Goal: Navigation & Orientation: Understand site structure

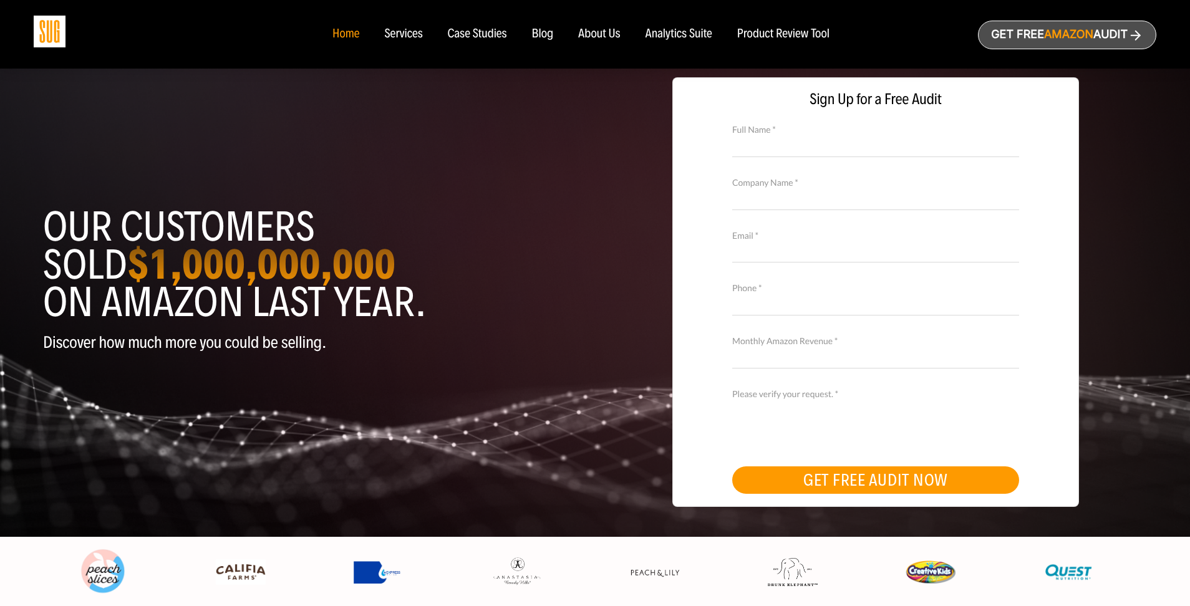
click at [468, 34] on div "Case Studies" at bounding box center [477, 34] width 59 height 14
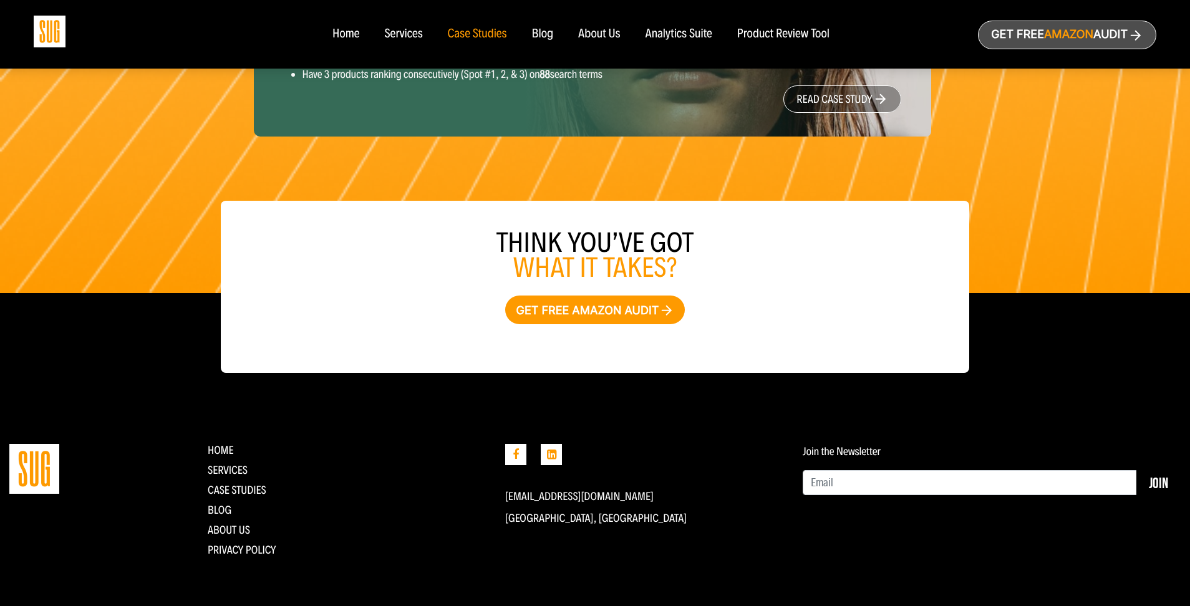
scroll to position [1964, 0]
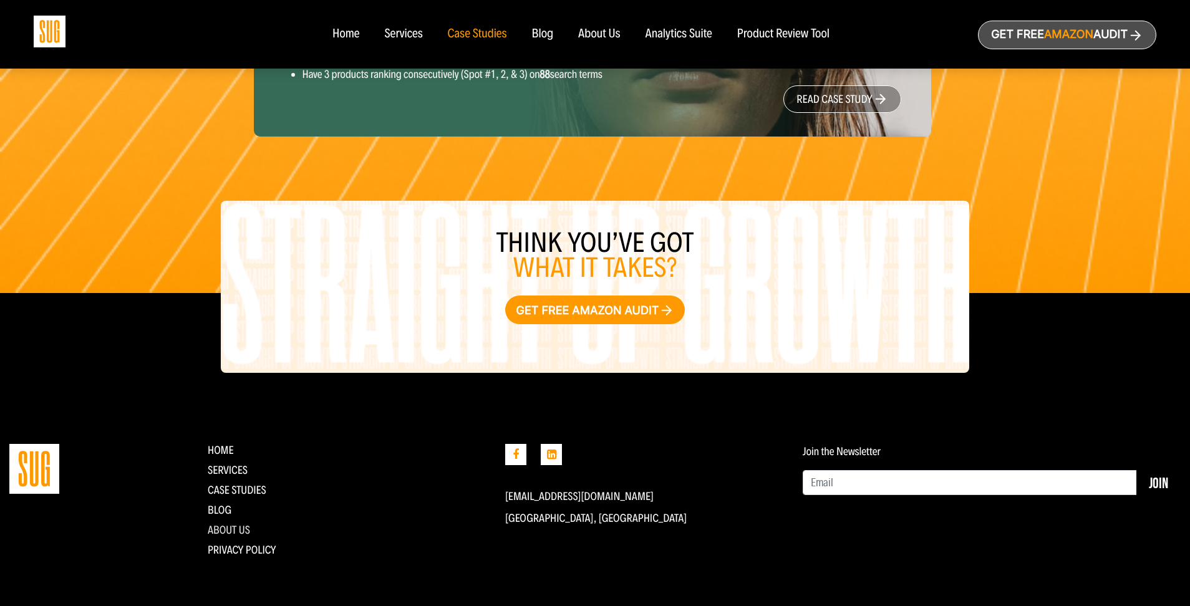
click at [241, 527] on link "About Us" at bounding box center [229, 530] width 42 height 14
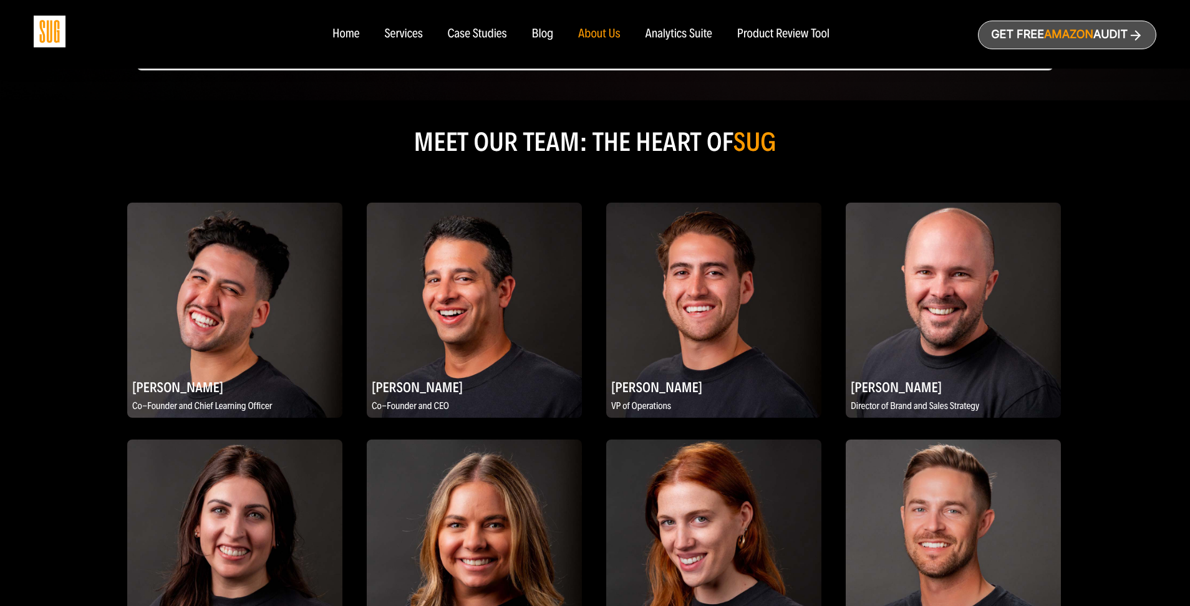
scroll to position [543, 0]
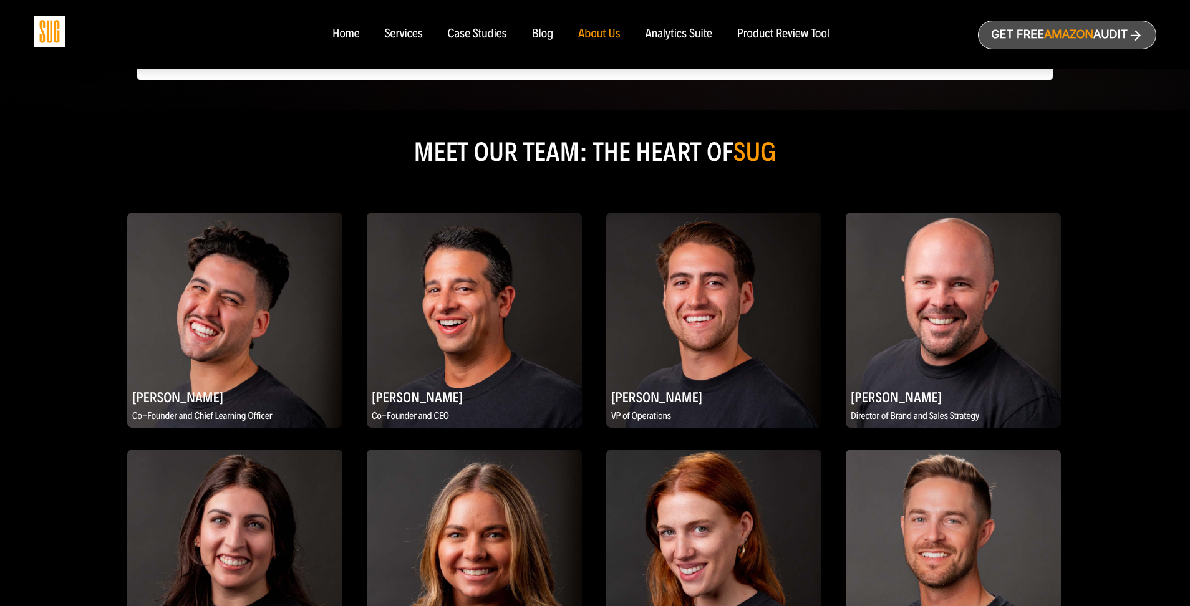
click at [394, 37] on div "Services" at bounding box center [403, 34] width 38 height 14
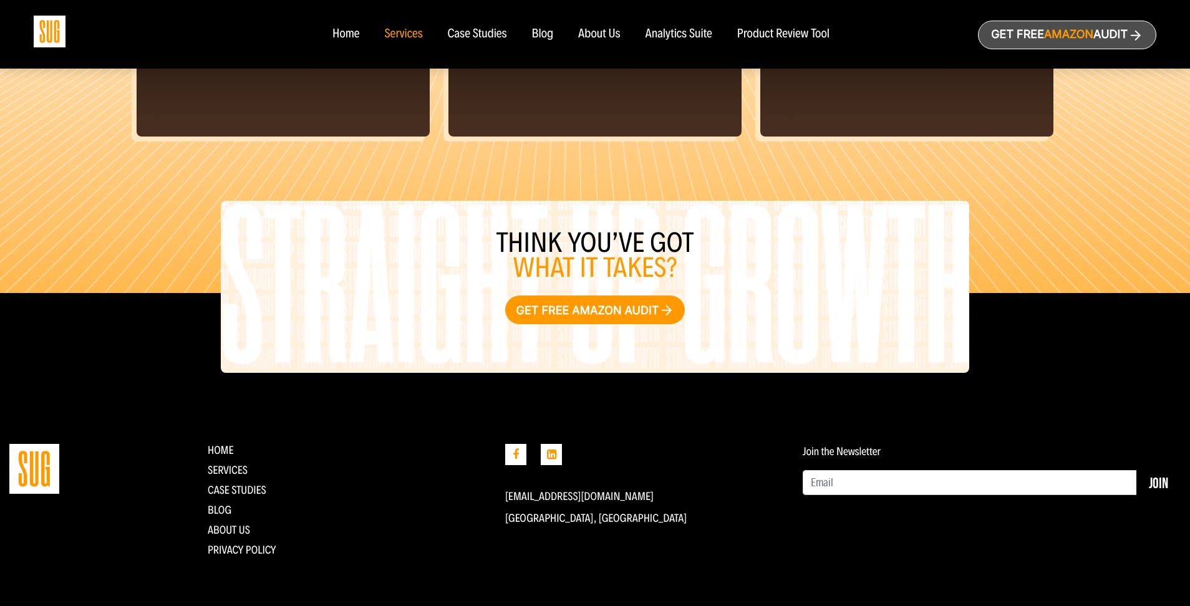
scroll to position [1347, 0]
